Goal: Task Accomplishment & Management: Manage account settings

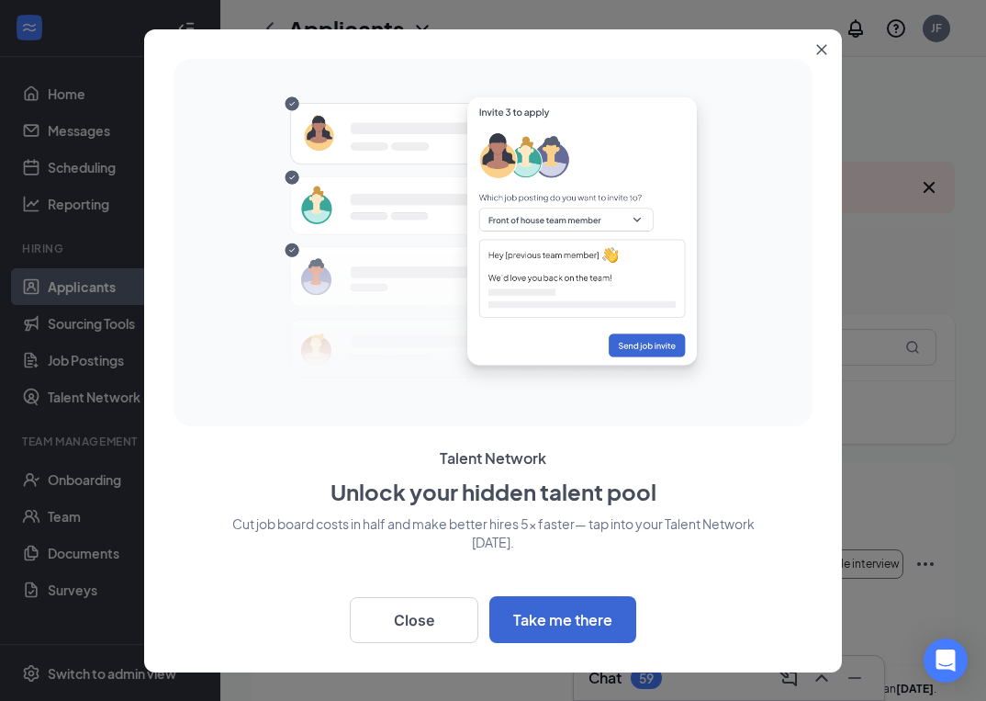
click at [815, 57] on button "Close" at bounding box center [825, 45] width 33 height 33
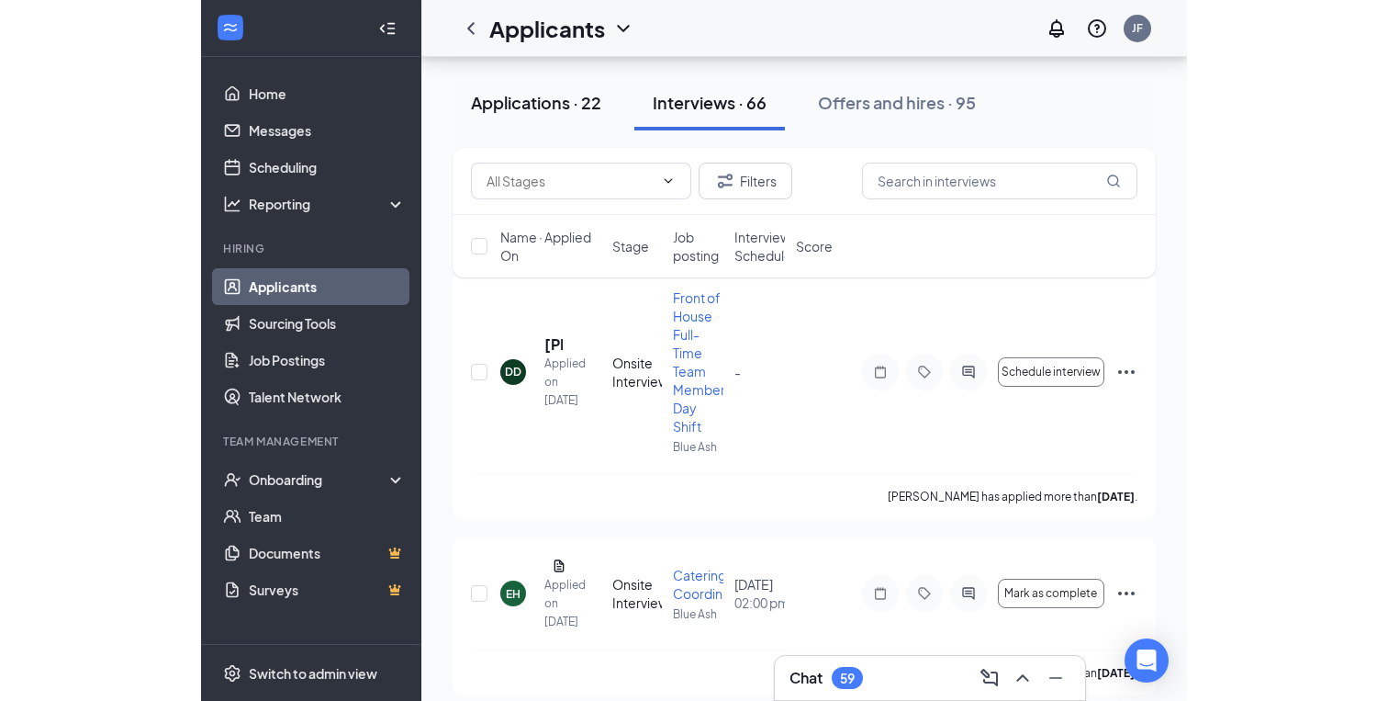
scroll to position [193, 0]
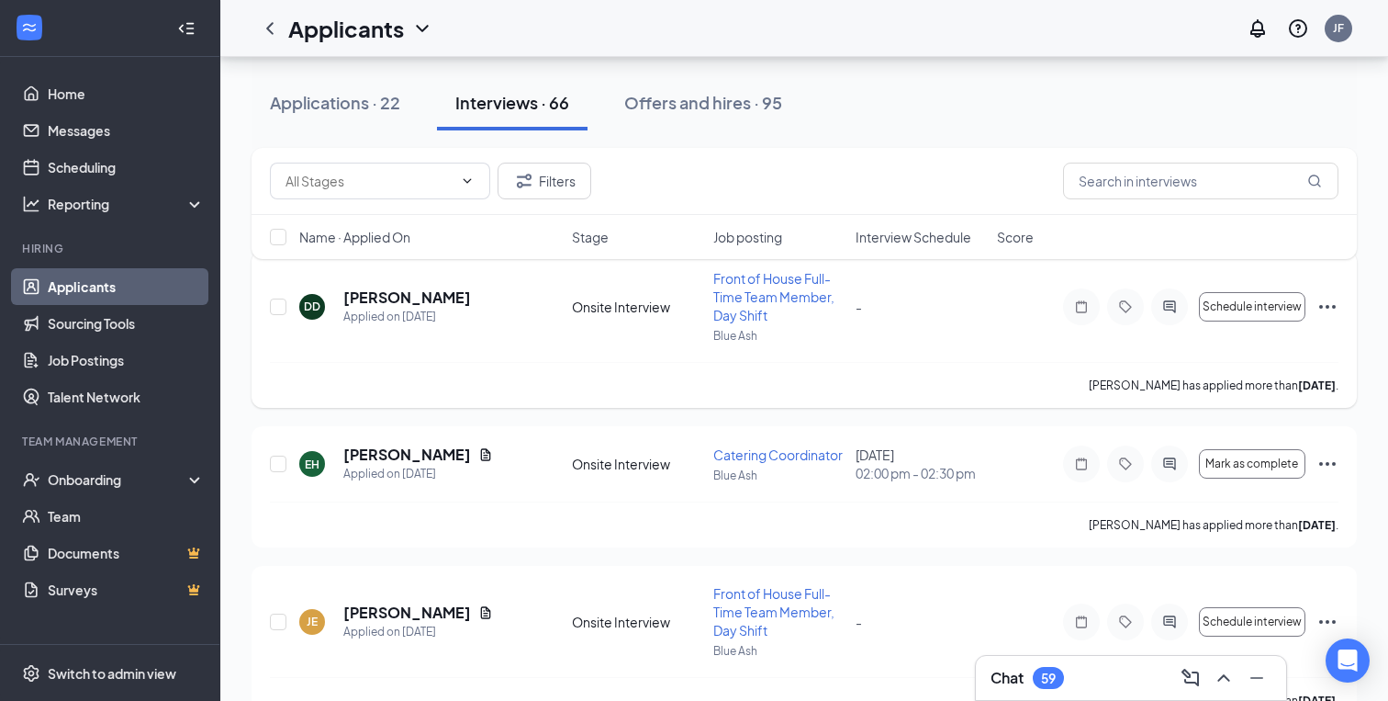
click at [769, 288] on span "Front of House Full-Time Team Member, Day Shift" at bounding box center [774, 296] width 121 height 53
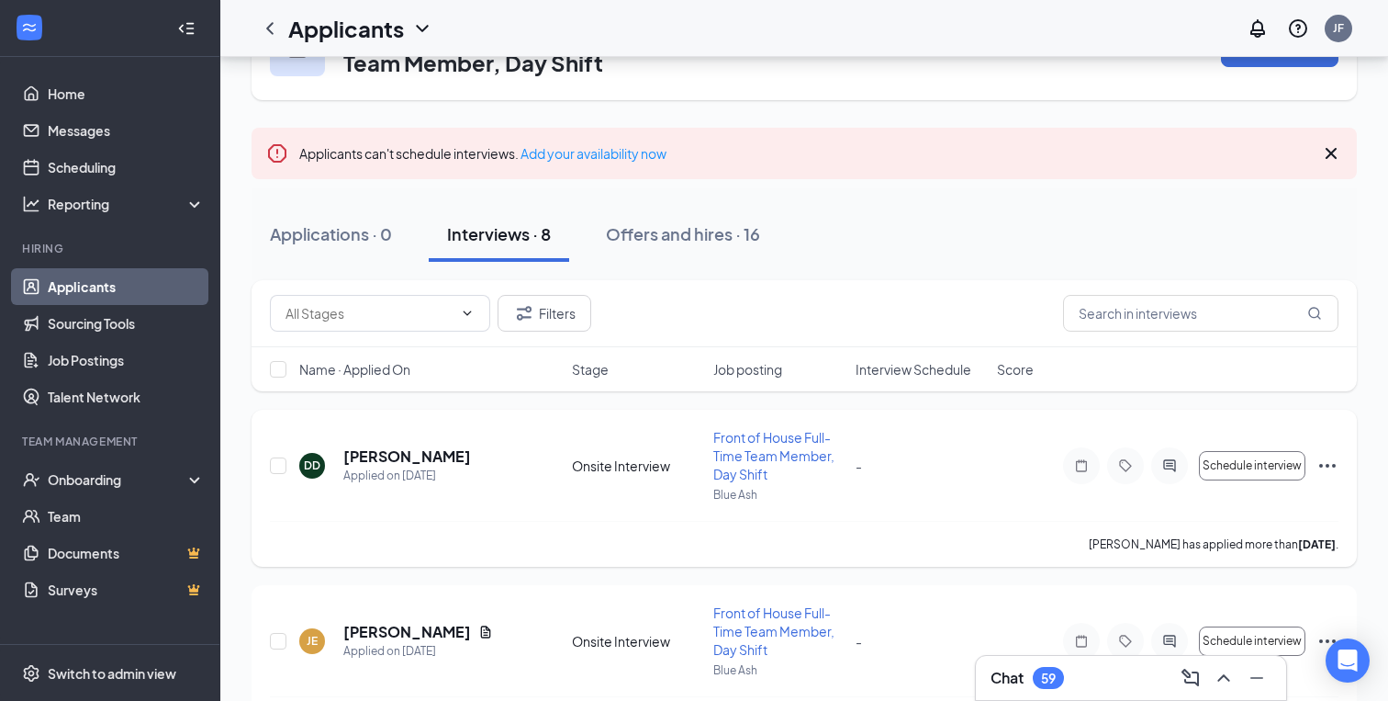
scroll to position [87, 0]
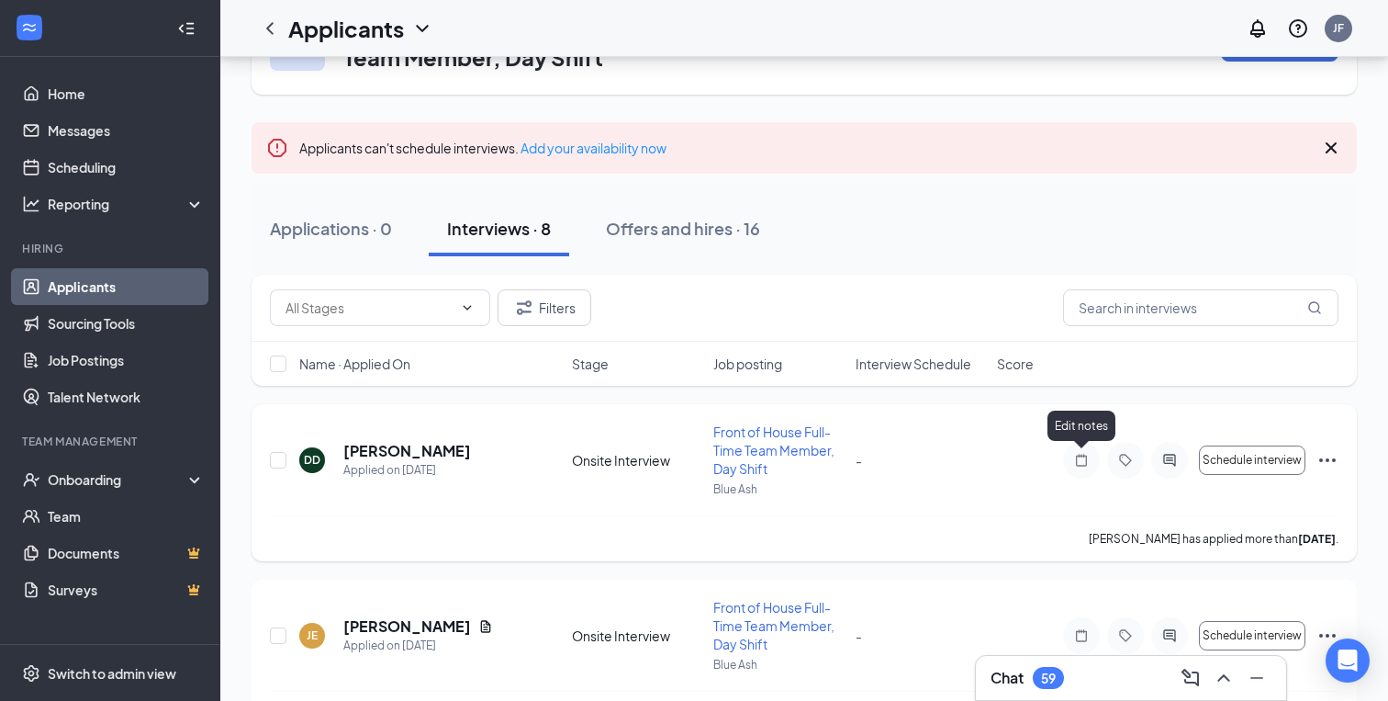
click at [985, 460] on icon "Note" at bounding box center [1081, 460] width 11 height 12
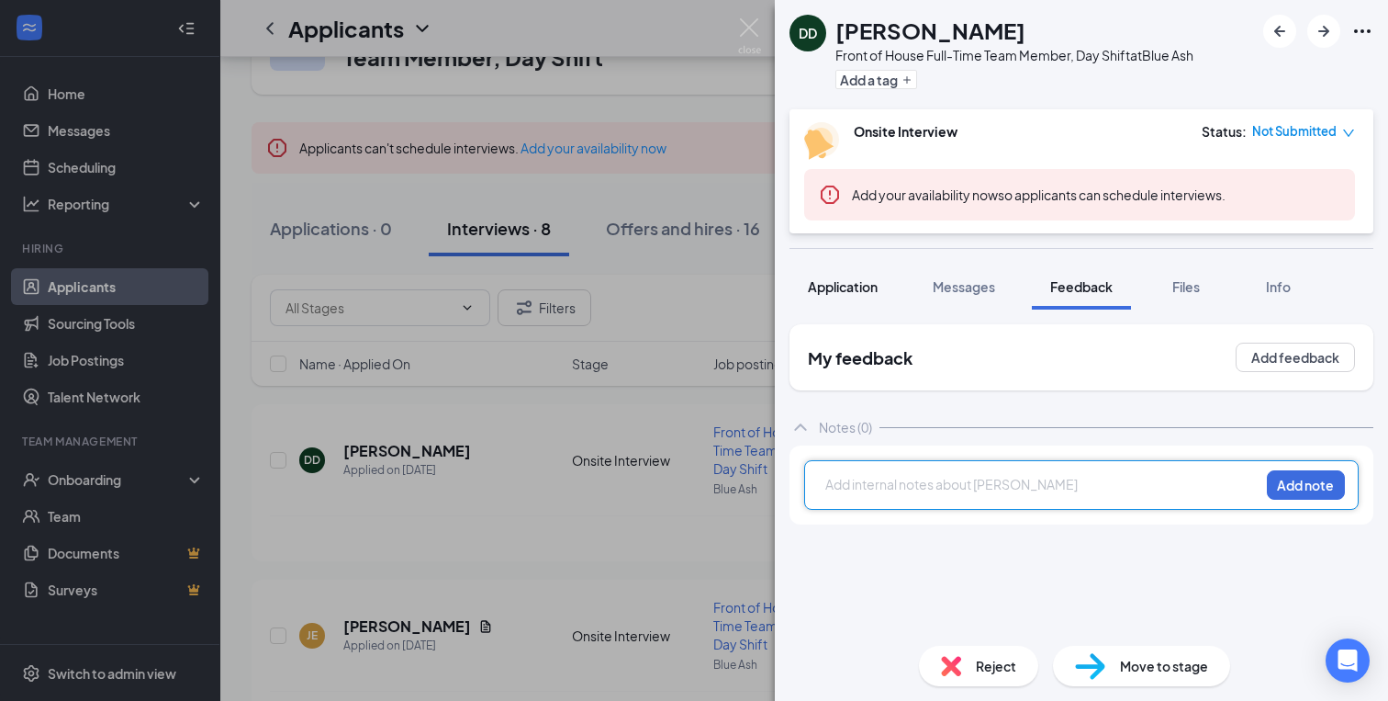
click at [843, 298] on button "Application" at bounding box center [843, 287] width 107 height 46
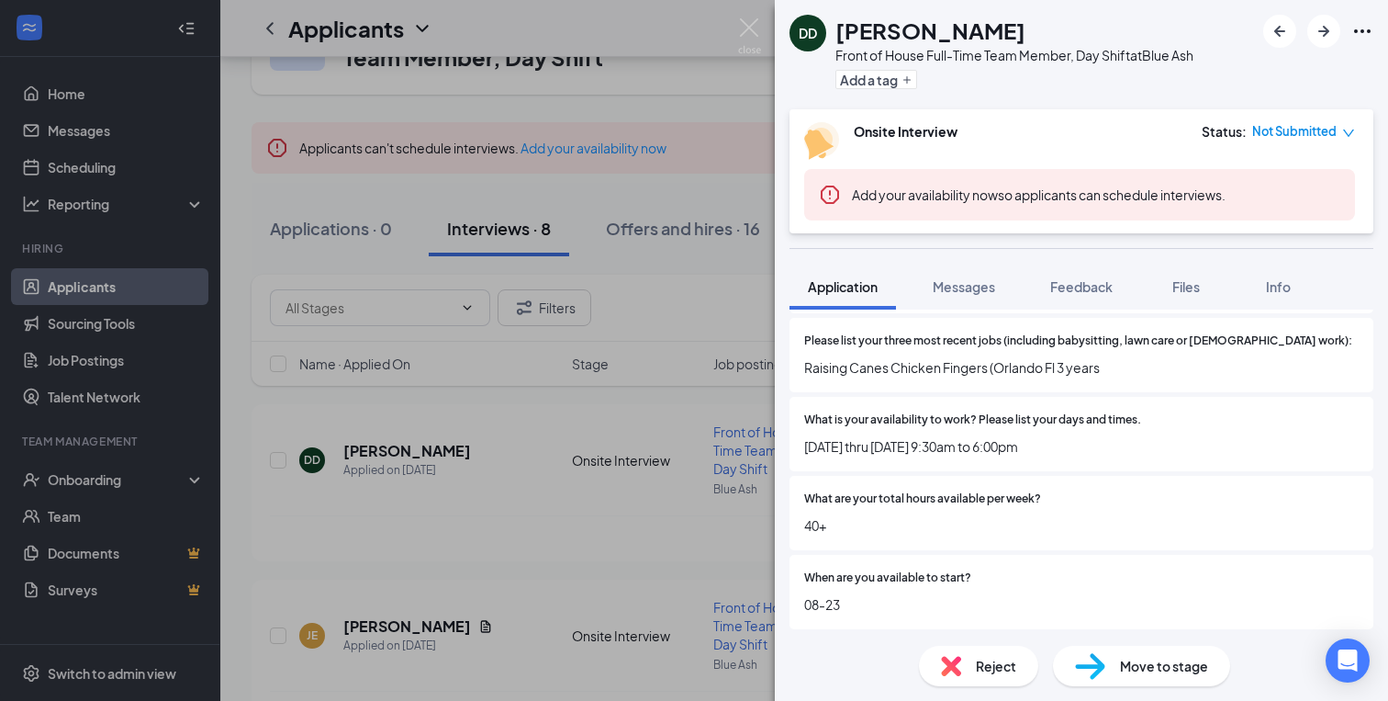
scroll to position [873, 0]
click at [967, 287] on span "Messages" at bounding box center [964, 286] width 62 height 17
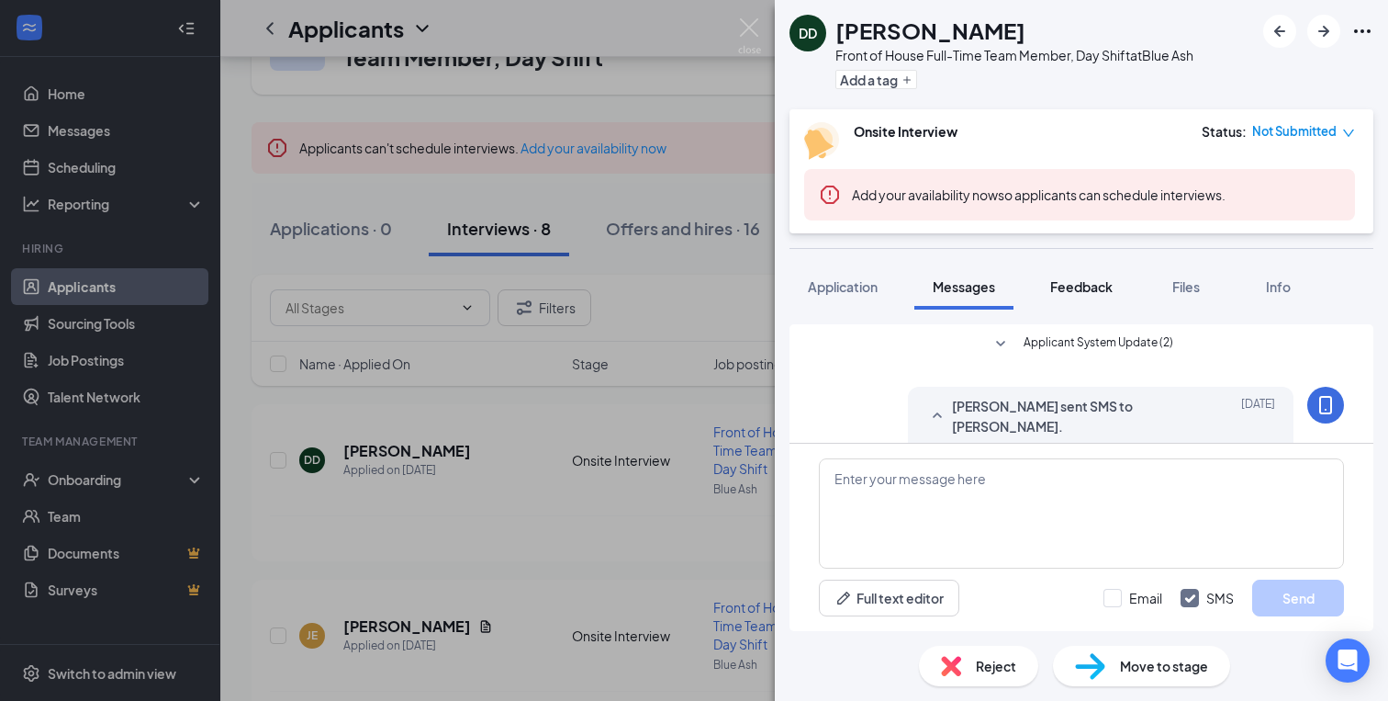
click at [985, 288] on span "Feedback" at bounding box center [1082, 286] width 62 height 17
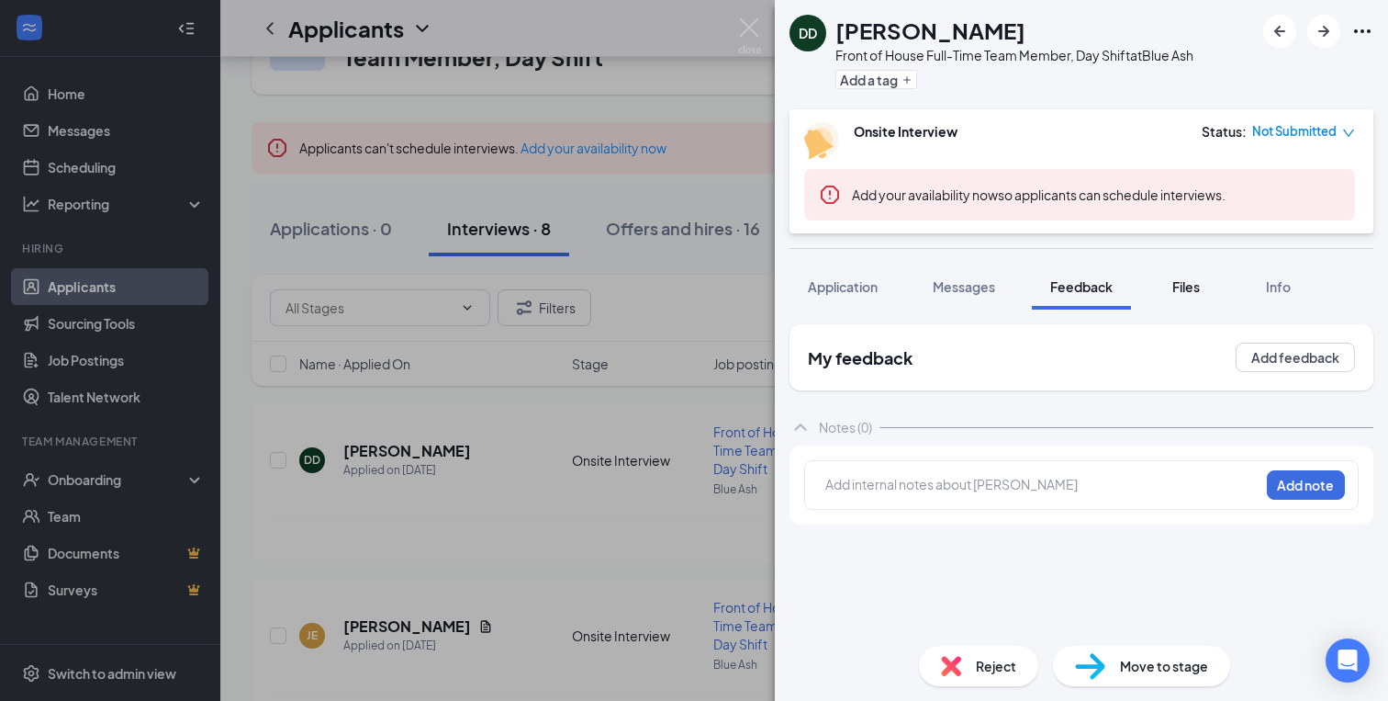
click at [985, 294] on div "Files" at bounding box center [1186, 286] width 37 height 18
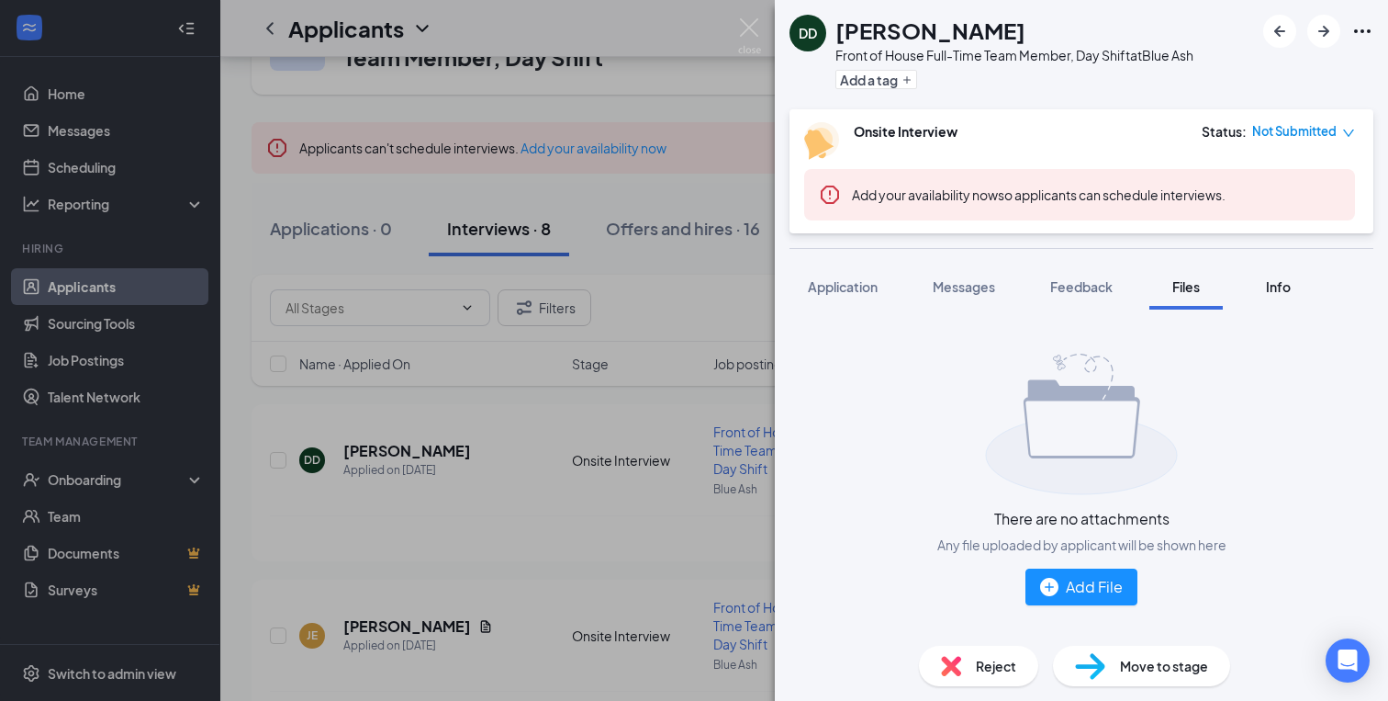
click at [985, 289] on span "Info" at bounding box center [1278, 286] width 25 height 17
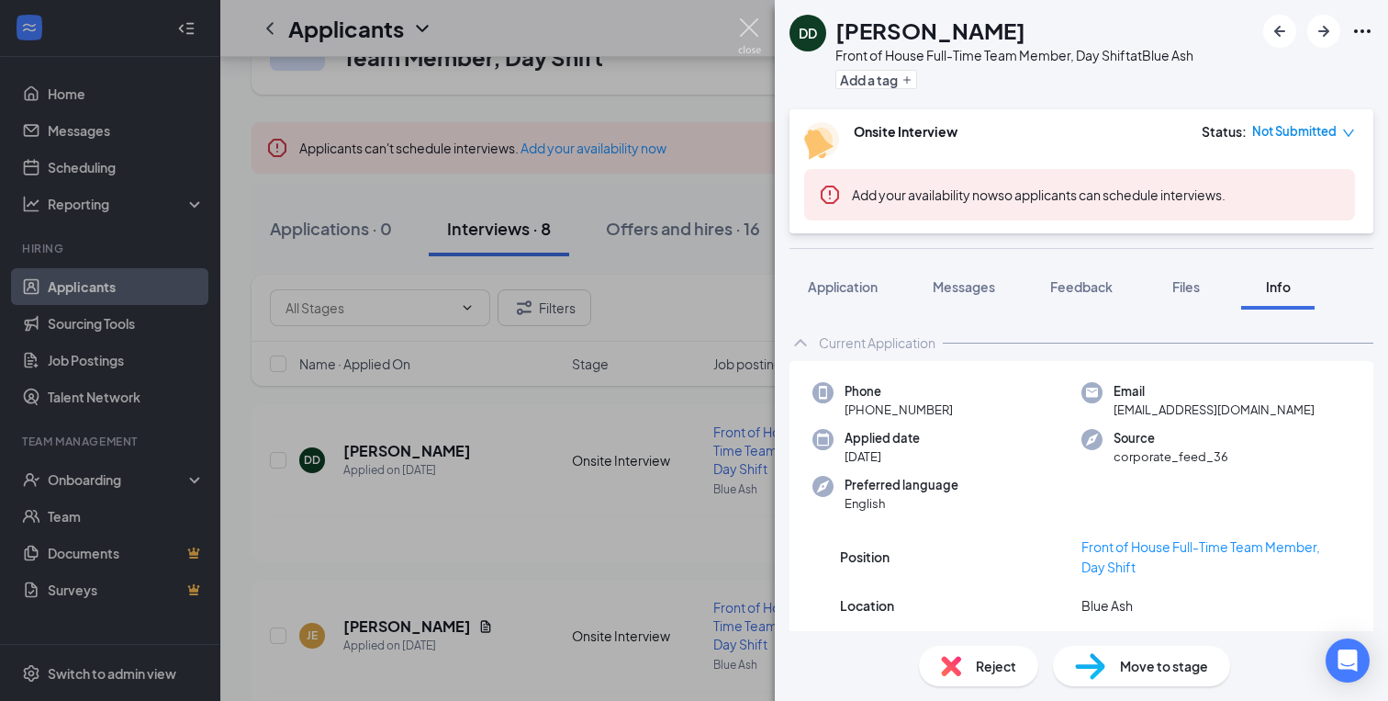
click at [742, 49] on img at bounding box center [749, 36] width 23 height 36
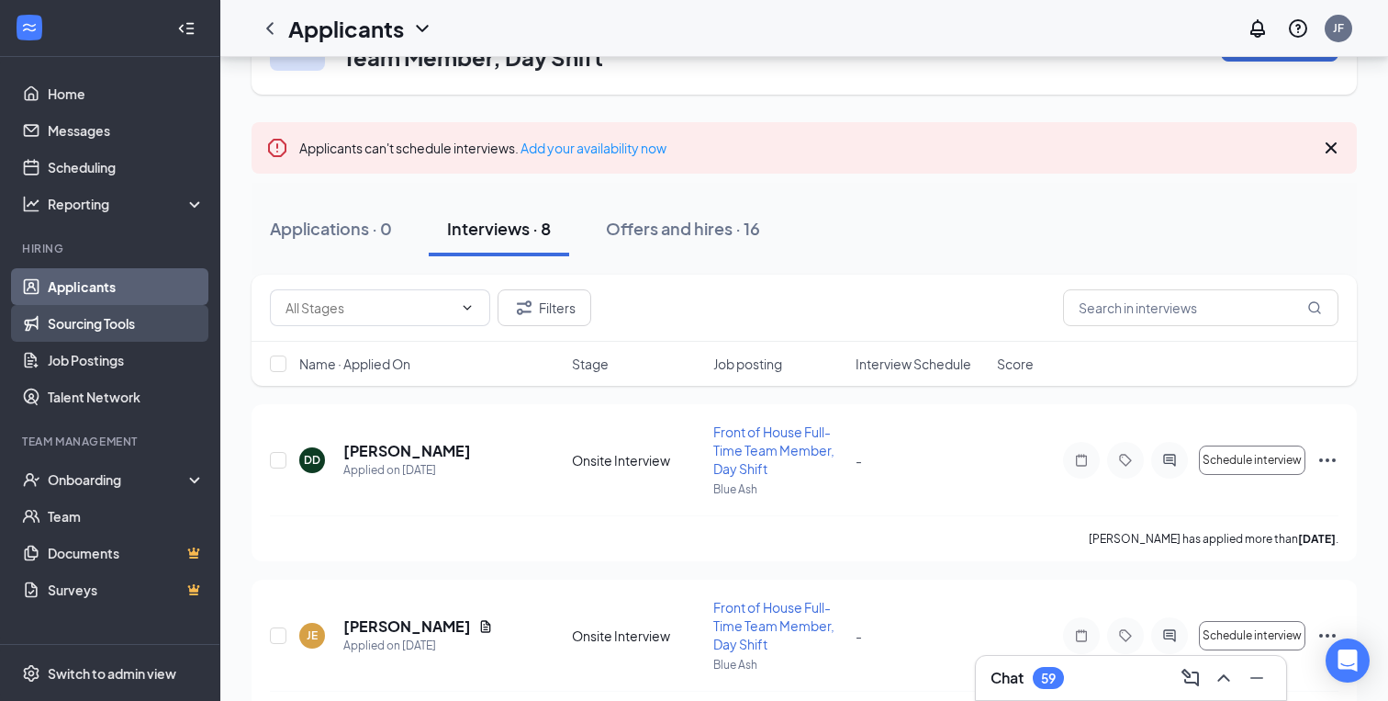
click at [113, 316] on link "Sourcing Tools" at bounding box center [126, 323] width 157 height 37
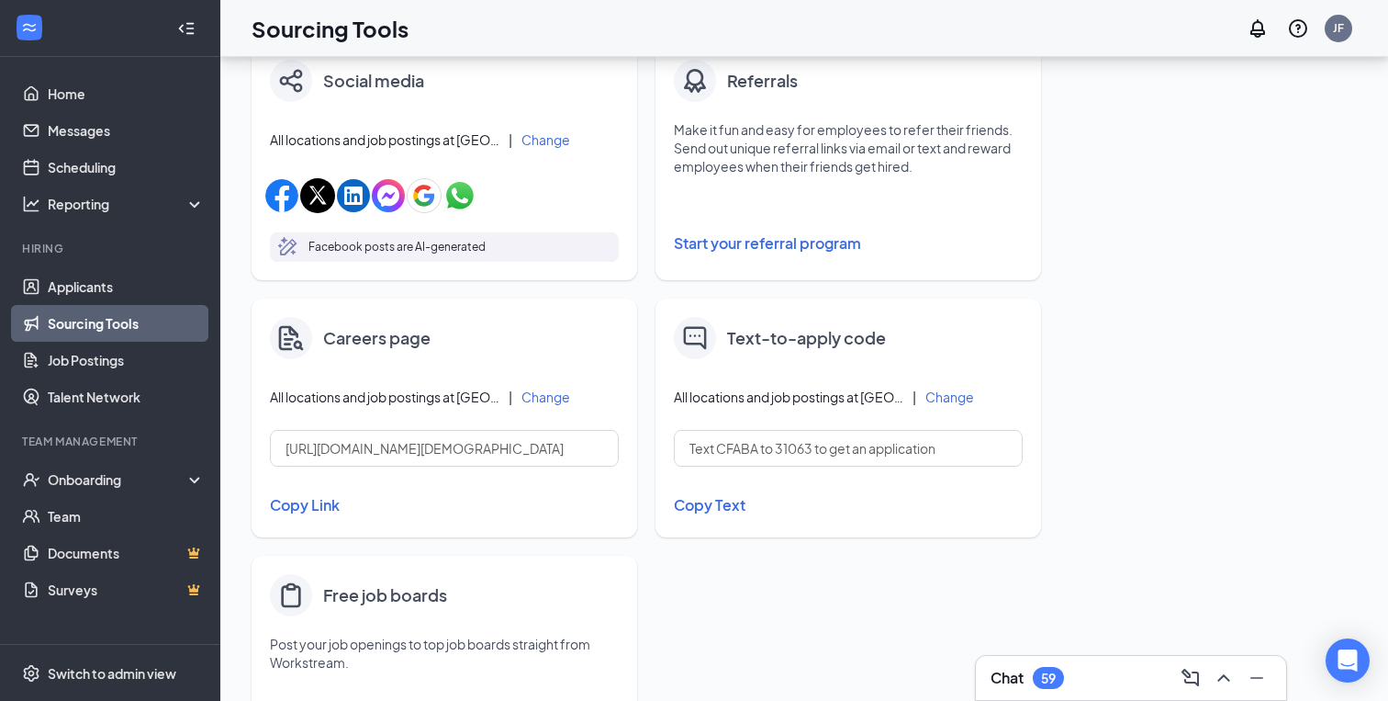
scroll to position [609, 0]
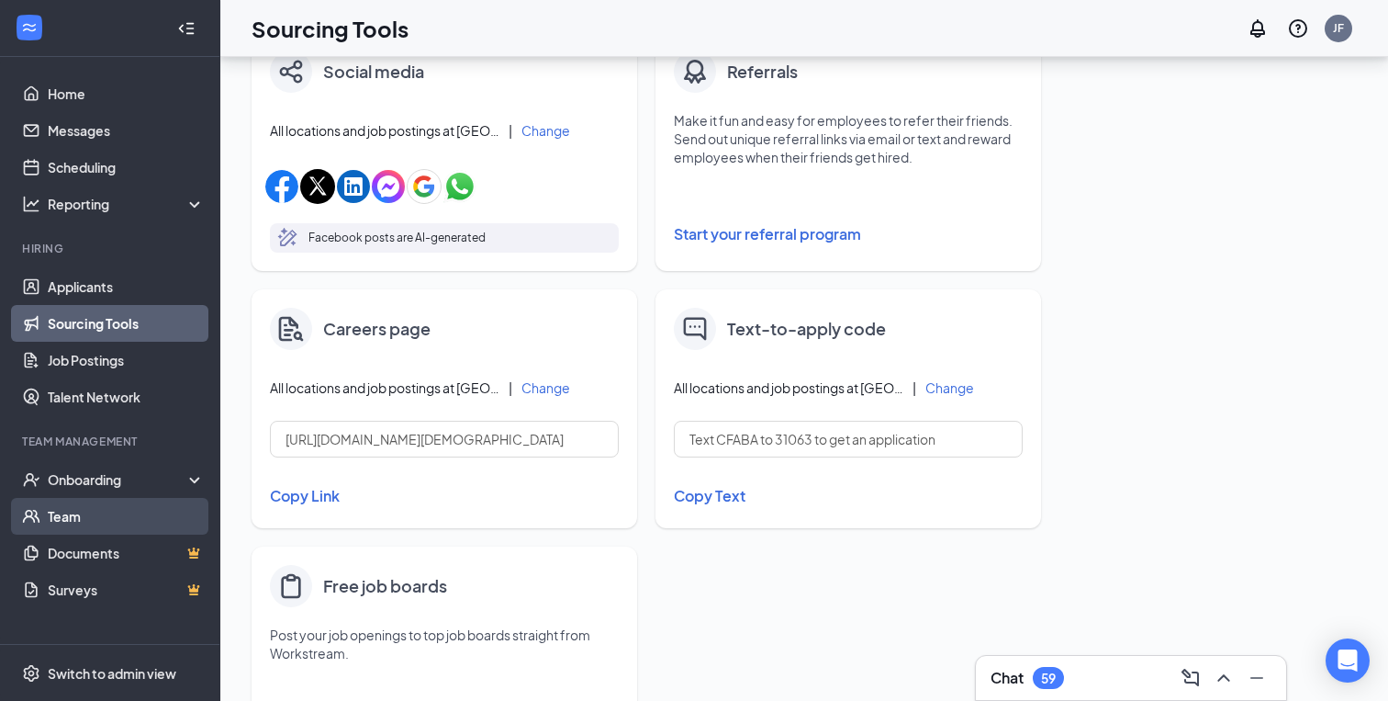
click at [94, 521] on link "Team" at bounding box center [126, 516] width 157 height 37
